Goal: Task Accomplishment & Management: Manage account settings

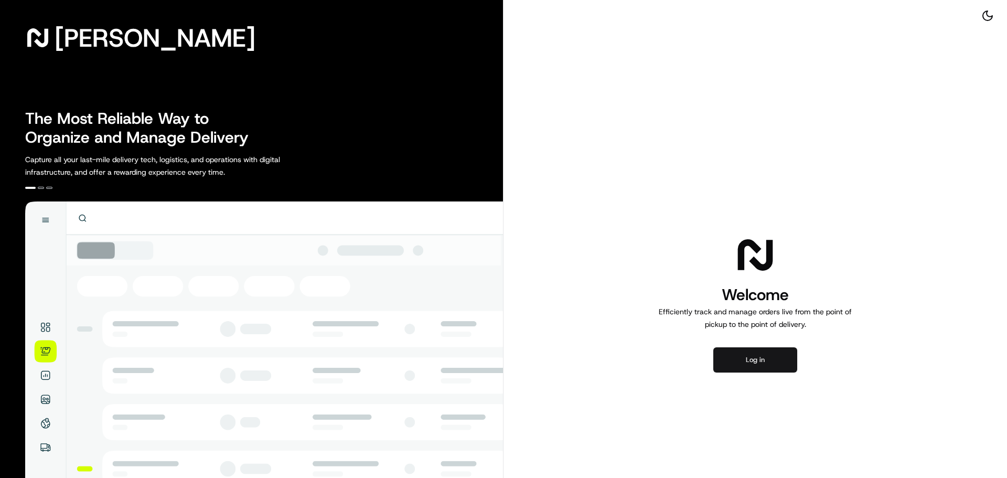
click at [770, 359] on button "Log in" at bounding box center [755, 359] width 84 height 25
click at [748, 365] on button "Log in" at bounding box center [755, 359] width 84 height 25
click at [754, 358] on button "Log in" at bounding box center [755, 359] width 84 height 25
